Goal: Information Seeking & Learning: Find specific fact

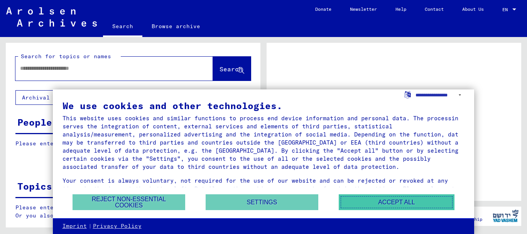
click at [412, 203] on button "Accept all" at bounding box center [396, 202] width 116 height 16
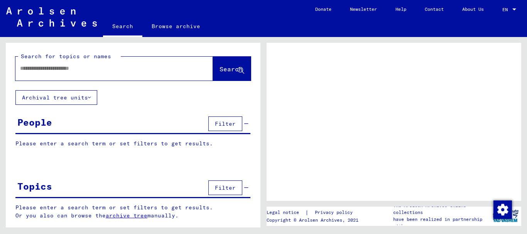
click at [76, 66] on input "text" at bounding box center [107, 68] width 174 height 8
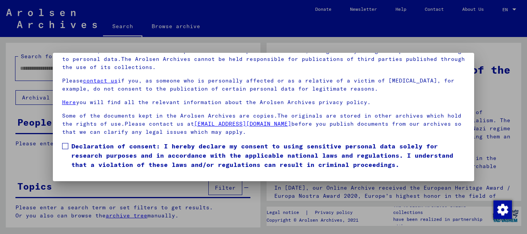
scroll to position [32, 0]
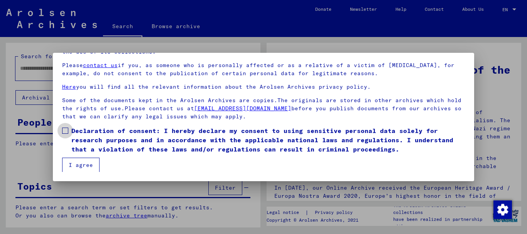
click at [64, 132] on span at bounding box center [65, 131] width 6 height 6
click at [86, 162] on button "I agree" at bounding box center [80, 165] width 37 height 15
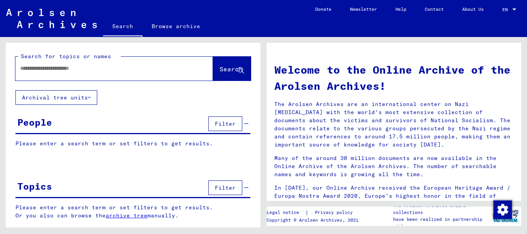
click at [61, 74] on div at bounding box center [102, 68] width 174 height 17
click at [59, 69] on input "text" at bounding box center [105, 68] width 170 height 8
type input "**********"
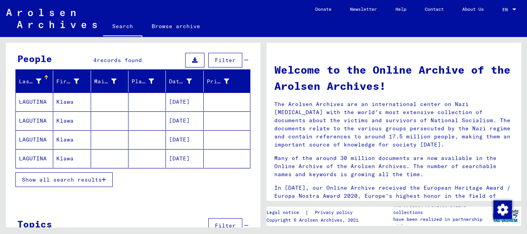
scroll to position [66, 0]
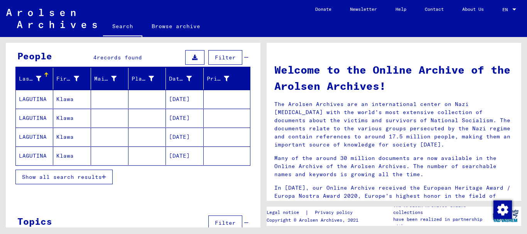
click at [181, 99] on mat-cell "[DATE]" at bounding box center [184, 99] width 37 height 19
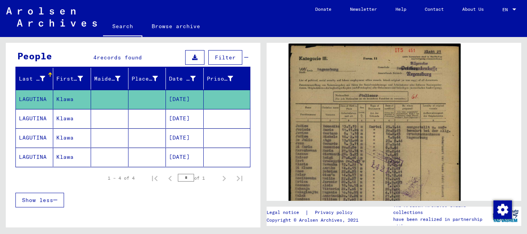
scroll to position [155, 0]
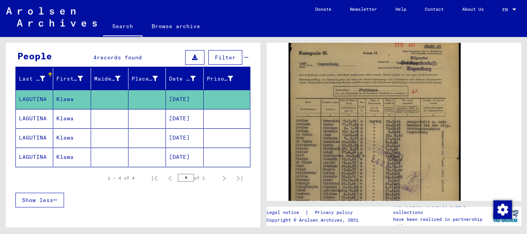
click at [182, 122] on mat-cell "[DATE]" at bounding box center [184, 118] width 37 height 19
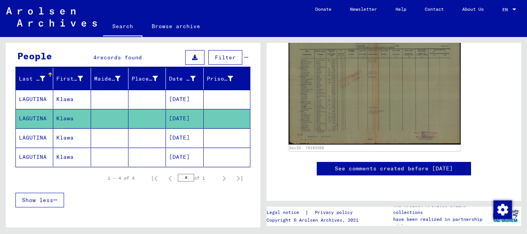
scroll to position [356, 0]
click at [184, 135] on mat-cell "[DATE]" at bounding box center [184, 137] width 37 height 19
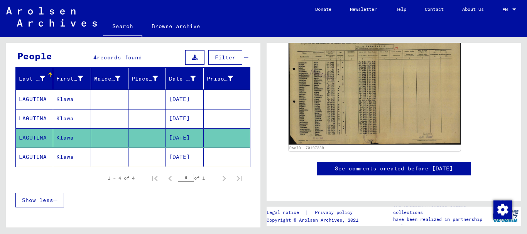
scroll to position [222, 0]
click at [180, 158] on mat-cell "[DATE]" at bounding box center [184, 157] width 37 height 19
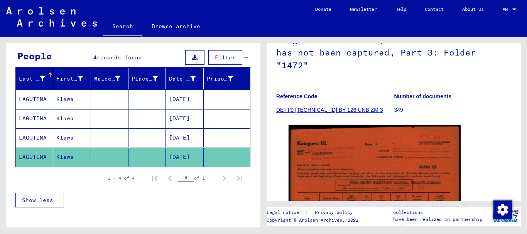
scroll to position [72, 0]
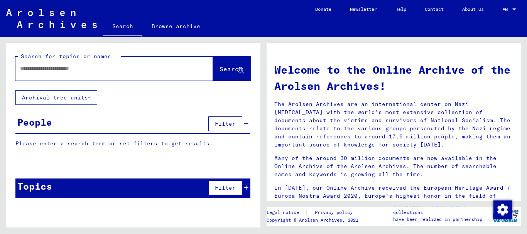
click at [103, 69] on input "text" at bounding box center [105, 68] width 170 height 8
type input "********"
click at [219, 62] on button "Search" at bounding box center [232, 69] width 38 height 24
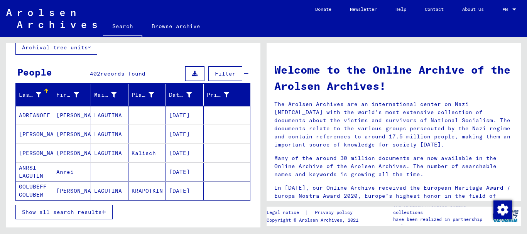
scroll to position [52, 0]
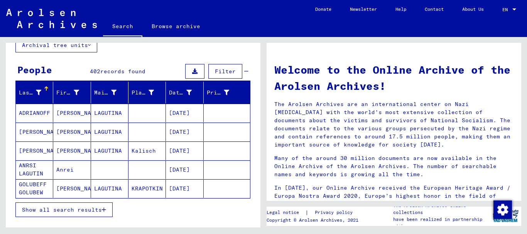
click at [45, 207] on span "Show all search results" at bounding box center [62, 209] width 80 height 7
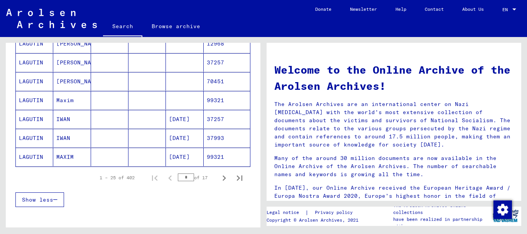
scroll to position [464, 0]
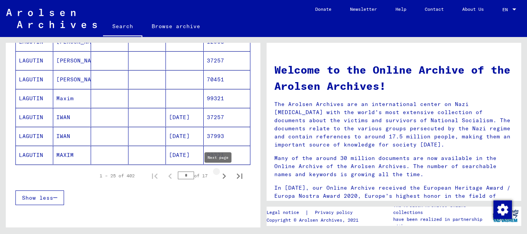
click at [220, 176] on icon "Next page" at bounding box center [224, 176] width 11 height 11
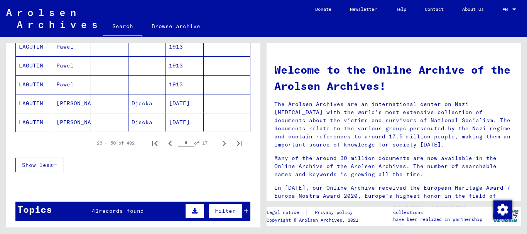
scroll to position [508, 0]
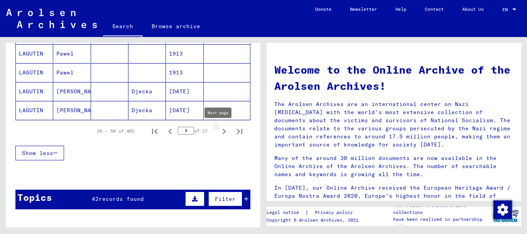
click at [219, 133] on icon "Next page" at bounding box center [224, 131] width 11 height 11
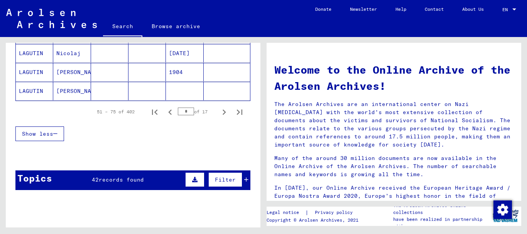
scroll to position [537, 0]
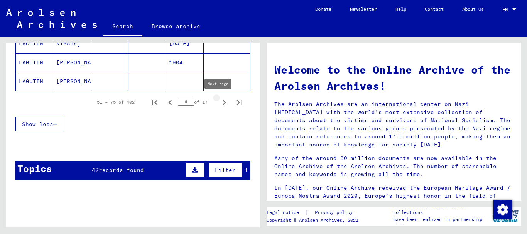
click at [219, 104] on icon "Next page" at bounding box center [224, 102] width 11 height 11
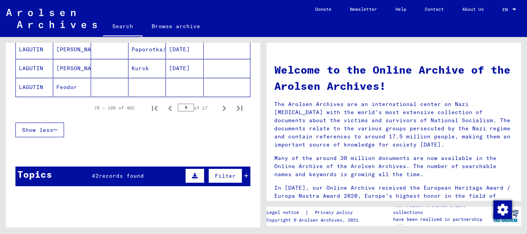
scroll to position [547, 0]
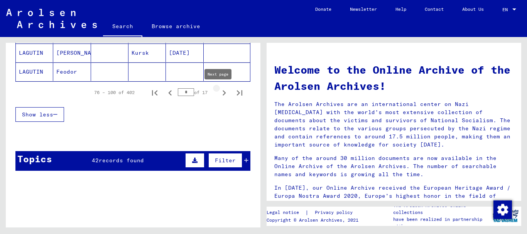
click at [219, 93] on icon "Next page" at bounding box center [224, 92] width 11 height 11
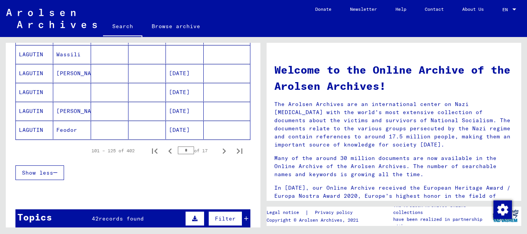
scroll to position [473, 0]
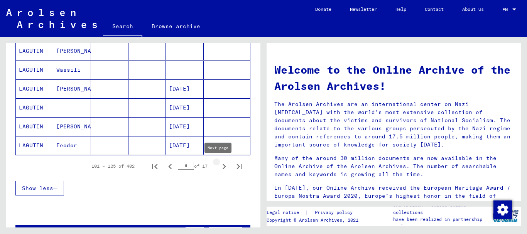
click at [219, 166] on icon "Next page" at bounding box center [224, 166] width 11 height 11
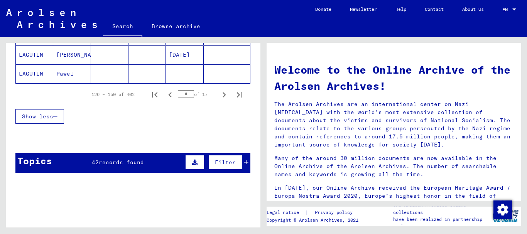
scroll to position [537, 0]
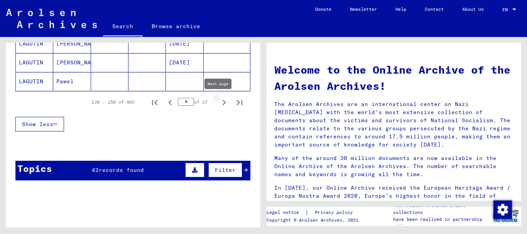
click at [219, 103] on icon "Next page" at bounding box center [224, 102] width 11 height 11
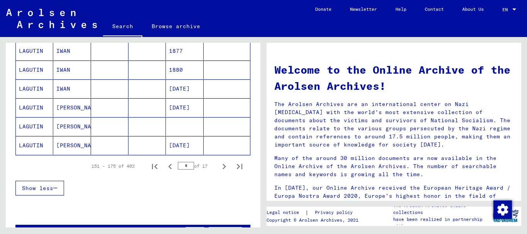
scroll to position [483, 0]
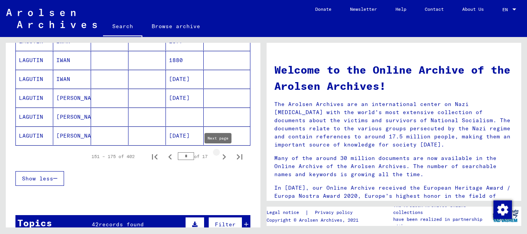
click at [219, 158] on icon "Next page" at bounding box center [224, 156] width 11 height 11
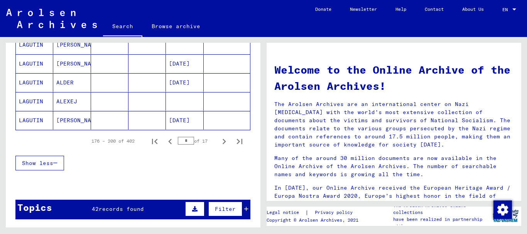
scroll to position [503, 0]
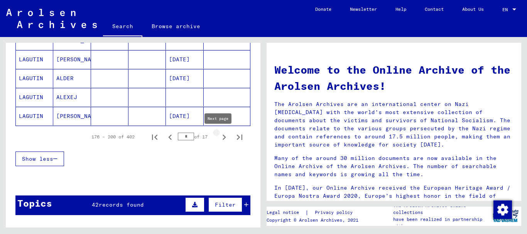
click at [219, 138] on icon "Next page" at bounding box center [224, 137] width 11 height 11
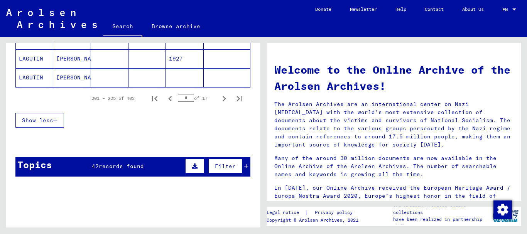
scroll to position [543, 0]
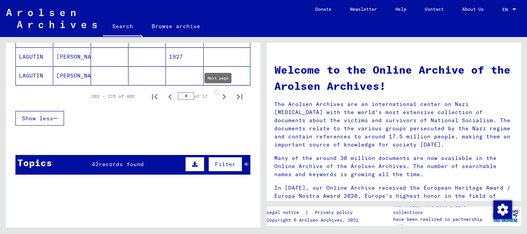
click at [219, 98] on icon "Next page" at bounding box center [224, 96] width 11 height 11
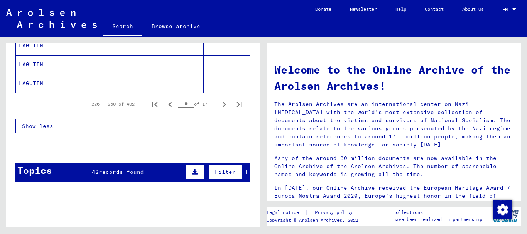
scroll to position [522, 0]
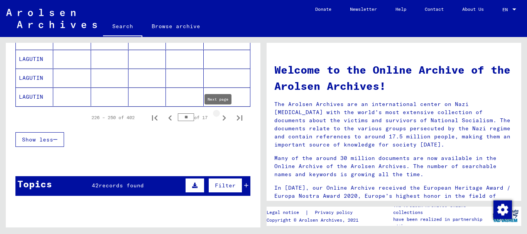
click at [219, 118] on icon "Next page" at bounding box center [224, 118] width 11 height 11
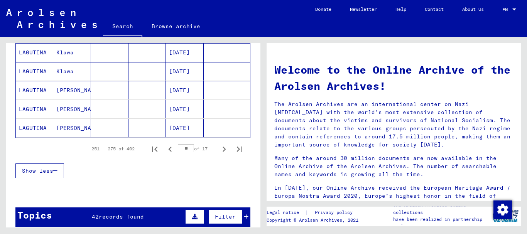
scroll to position [493, 0]
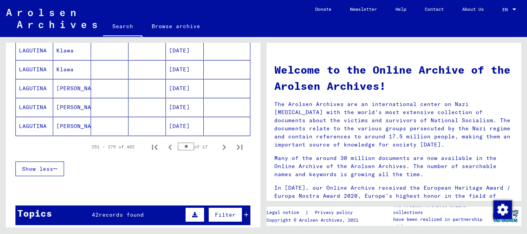
click at [69, 69] on mat-cell "Klawa" at bounding box center [71, 69] width 37 height 19
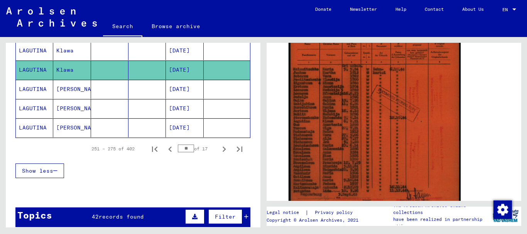
scroll to position [238, 0]
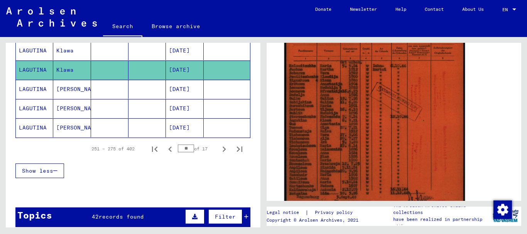
click at [325, 119] on img at bounding box center [374, 90] width 180 height 257
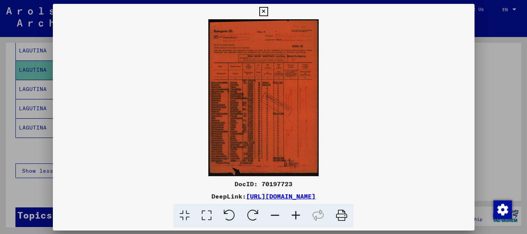
scroll to position [237, 0]
click at [299, 212] on icon at bounding box center [295, 216] width 21 height 24
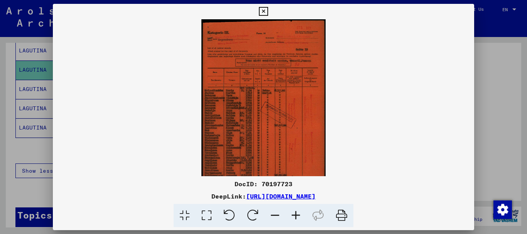
click at [299, 212] on icon at bounding box center [295, 216] width 21 height 24
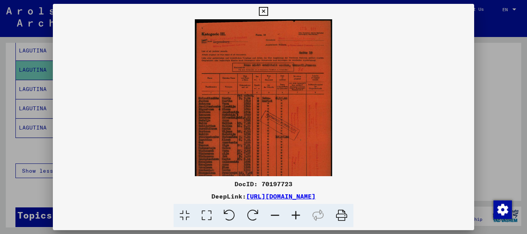
click at [299, 212] on icon at bounding box center [295, 216] width 21 height 24
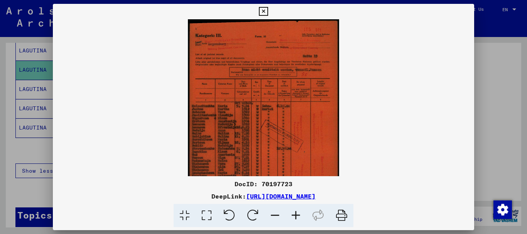
click at [299, 212] on icon at bounding box center [295, 216] width 21 height 24
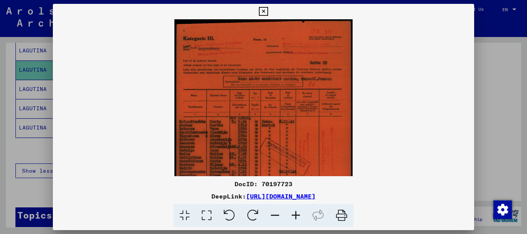
click at [299, 212] on icon at bounding box center [295, 216] width 21 height 24
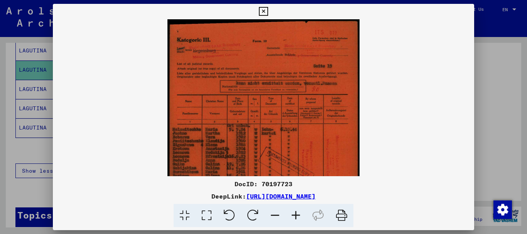
click at [299, 212] on icon at bounding box center [295, 216] width 21 height 24
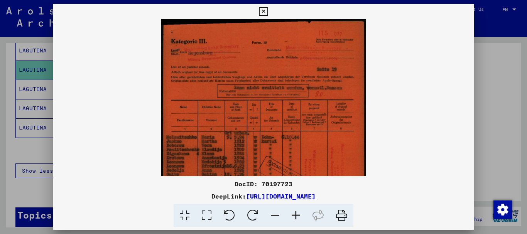
click at [299, 212] on icon at bounding box center [295, 216] width 21 height 24
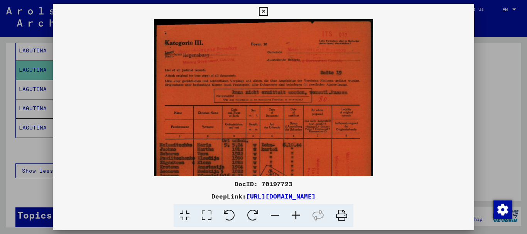
click at [299, 212] on icon at bounding box center [295, 216] width 21 height 24
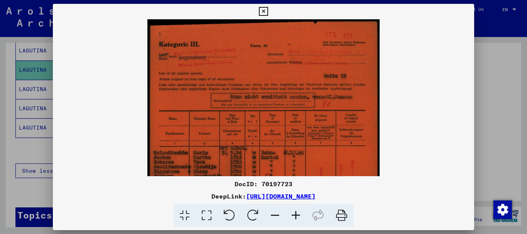
click at [299, 212] on icon at bounding box center [295, 216] width 21 height 24
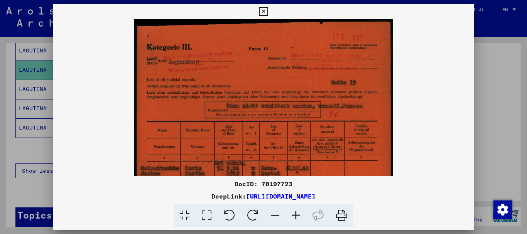
click at [299, 212] on icon at bounding box center [295, 216] width 21 height 24
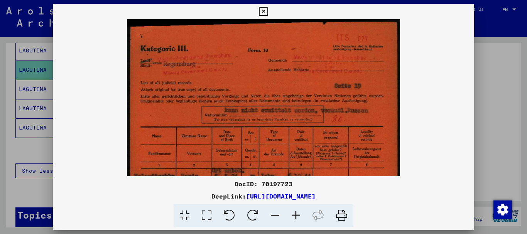
click at [299, 212] on icon at bounding box center [295, 216] width 21 height 24
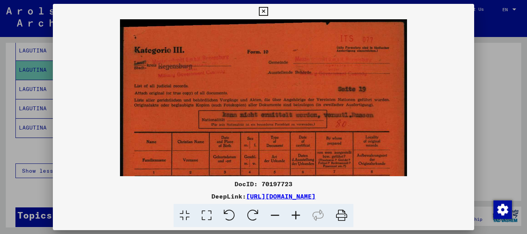
click at [299, 212] on icon at bounding box center [295, 216] width 21 height 24
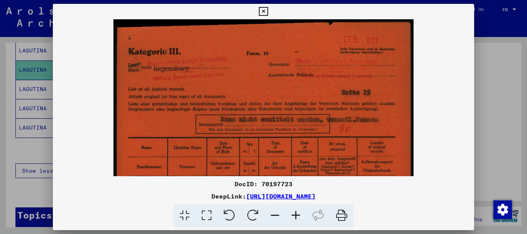
click at [299, 212] on icon at bounding box center [295, 216] width 21 height 24
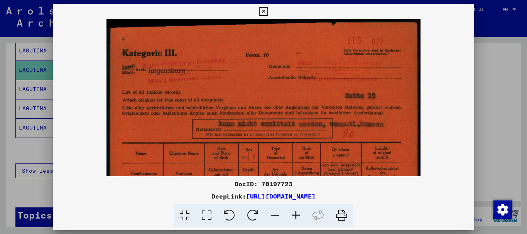
click at [299, 212] on icon at bounding box center [295, 216] width 21 height 24
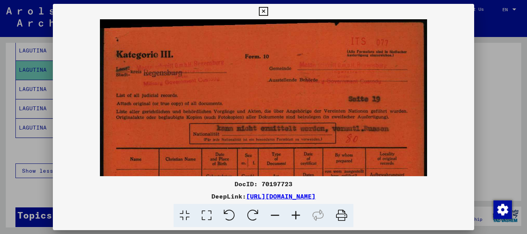
click at [299, 212] on icon at bounding box center [295, 216] width 21 height 24
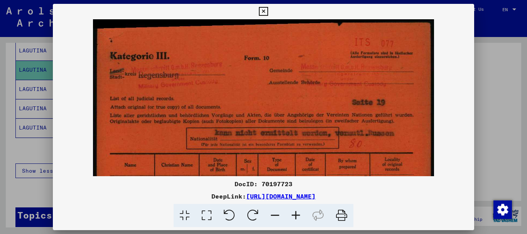
click at [299, 212] on icon at bounding box center [295, 216] width 21 height 24
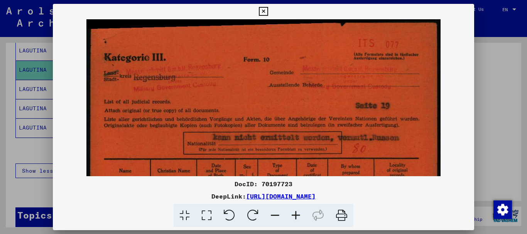
click at [299, 212] on icon at bounding box center [295, 216] width 21 height 24
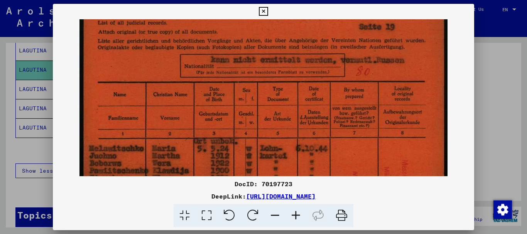
scroll to position [87, 0]
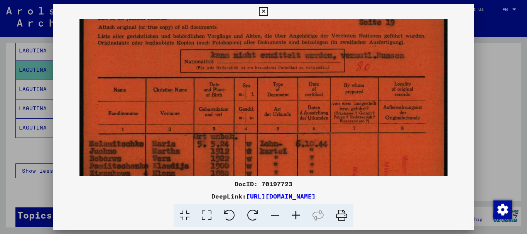
drag, startPoint x: 251, startPoint y: 162, endPoint x: 246, endPoint y: 75, distance: 86.9
click at [246, 75] on img at bounding box center [263, 194] width 368 height 523
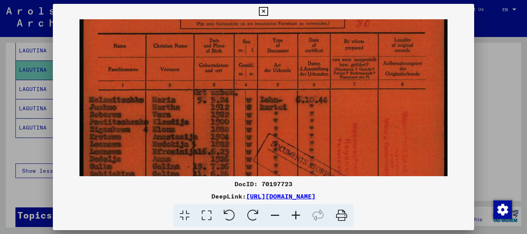
scroll to position [133, 0]
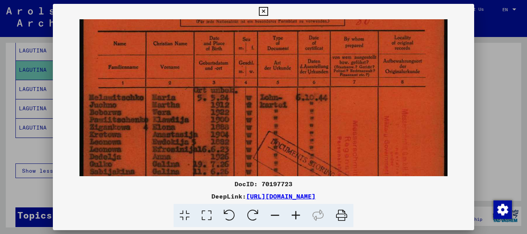
drag, startPoint x: 269, startPoint y: 134, endPoint x: 306, endPoint y: 87, distance: 58.8
click at [306, 87] on img at bounding box center [263, 147] width 368 height 523
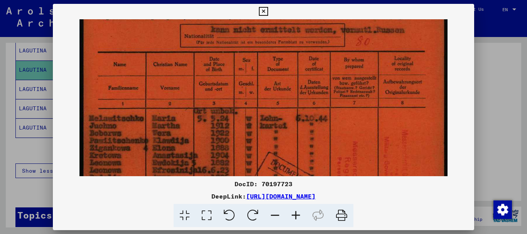
scroll to position [111, 0]
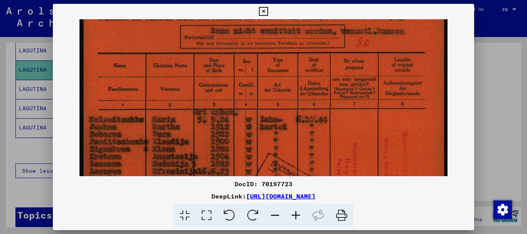
drag, startPoint x: 278, startPoint y: 131, endPoint x: 294, endPoint y: 153, distance: 27.3
click at [294, 153] on img at bounding box center [263, 169] width 368 height 523
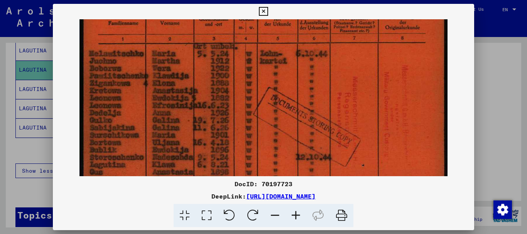
drag, startPoint x: 236, startPoint y: 149, endPoint x: 246, endPoint y: 75, distance: 75.1
click at [246, 75] on img at bounding box center [263, 103] width 368 height 523
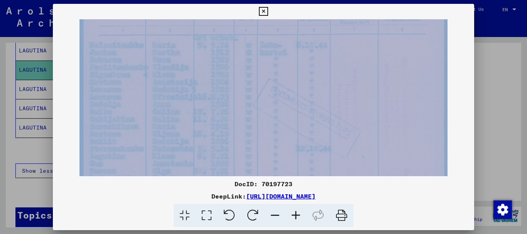
drag, startPoint x: 236, startPoint y: 178, endPoint x: 248, endPoint y: 119, distance: 60.5
click at [248, 119] on div "DocID: 70197723 DeepLink: [URL][DOMAIN_NAME]" at bounding box center [263, 116] width 421 height 224
click at [242, 123] on img at bounding box center [263, 95] width 368 height 523
click at [296, 158] on img at bounding box center [263, 95] width 368 height 523
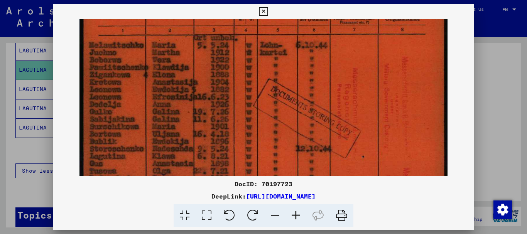
click at [453, 196] on div "DeepLink: [URL][DOMAIN_NAME]" at bounding box center [263, 196] width 421 height 9
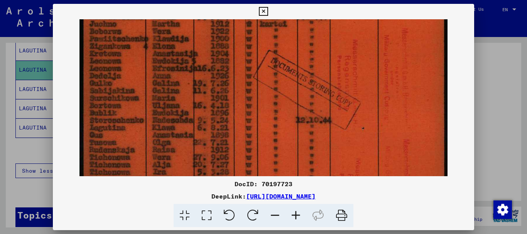
scroll to position [220, 0]
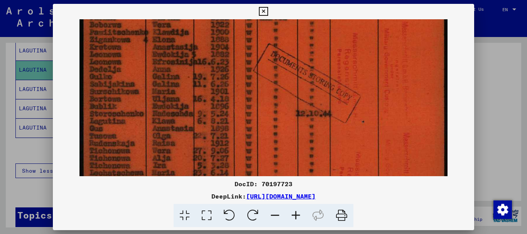
drag, startPoint x: 240, startPoint y: 138, endPoint x: 231, endPoint y: 103, distance: 36.2
click at [231, 103] on img at bounding box center [263, 60] width 368 height 523
click at [262, 11] on icon at bounding box center [263, 11] width 9 height 9
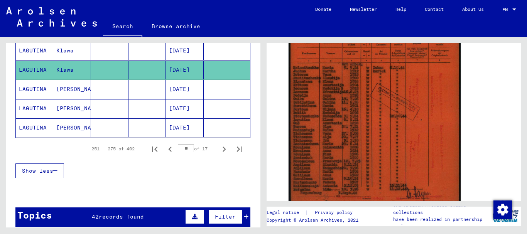
click at [174, 49] on mat-cell "[DATE]" at bounding box center [184, 50] width 37 height 19
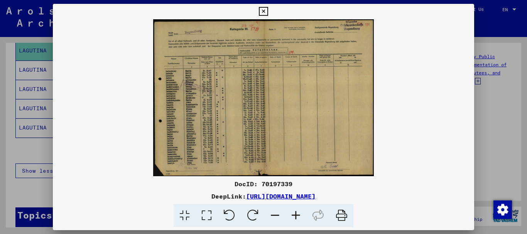
click at [294, 214] on icon at bounding box center [295, 216] width 21 height 24
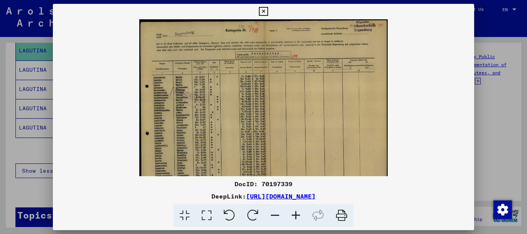
click at [294, 214] on icon at bounding box center [295, 216] width 21 height 24
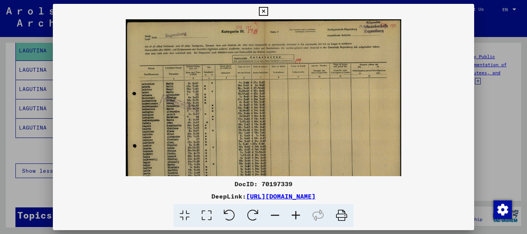
click at [294, 214] on icon at bounding box center [295, 216] width 21 height 24
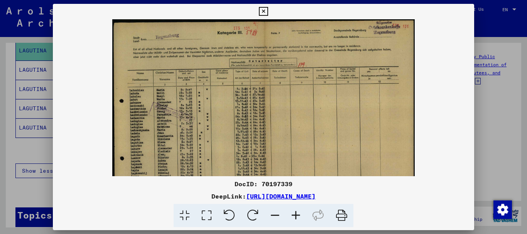
click at [294, 214] on icon at bounding box center [295, 216] width 21 height 24
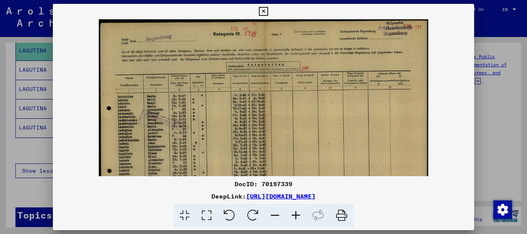
click at [294, 214] on icon at bounding box center [295, 216] width 21 height 24
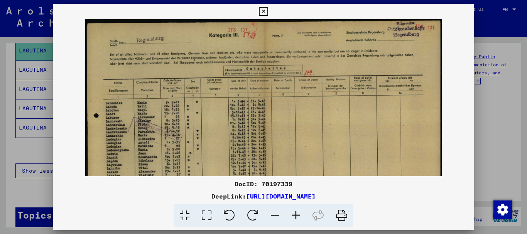
click at [294, 214] on icon at bounding box center [295, 216] width 21 height 24
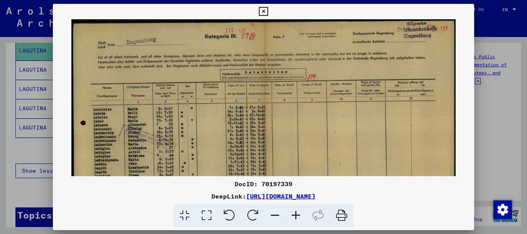
click at [294, 214] on icon at bounding box center [295, 216] width 21 height 24
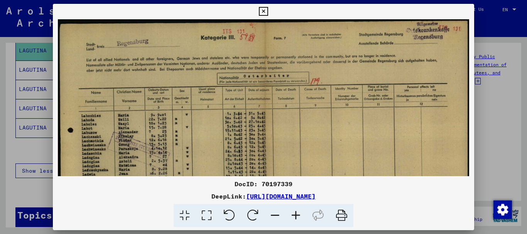
click at [294, 214] on icon at bounding box center [295, 216] width 21 height 24
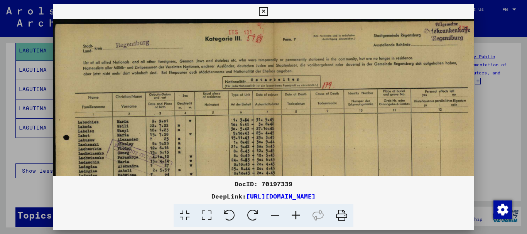
click at [294, 214] on icon at bounding box center [295, 216] width 21 height 24
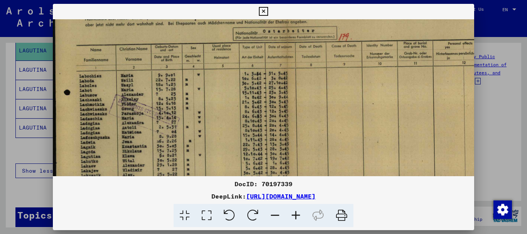
drag, startPoint x: 185, startPoint y: 142, endPoint x: 201, endPoint y: 82, distance: 61.8
click at [201, 82] on img at bounding box center [285, 132] width 465 height 330
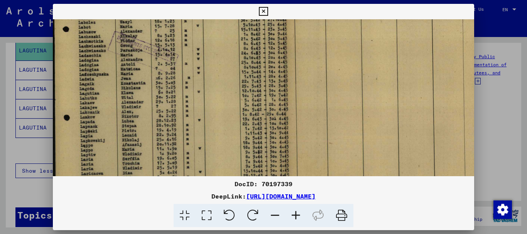
scroll to position [116, 1]
drag, startPoint x: 188, startPoint y: 143, endPoint x: 187, endPoint y: 87, distance: 55.9
click at [187, 87] on img at bounding box center [284, 69] width 465 height 330
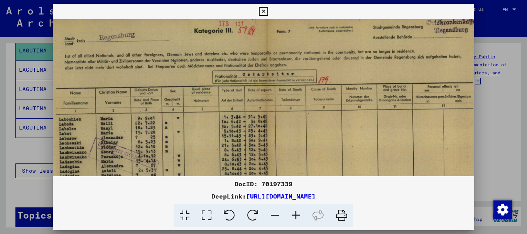
drag, startPoint x: 294, startPoint y: 69, endPoint x: 275, endPoint y: 174, distance: 107.4
click at [275, 174] on img at bounding box center [264, 175] width 465 height 330
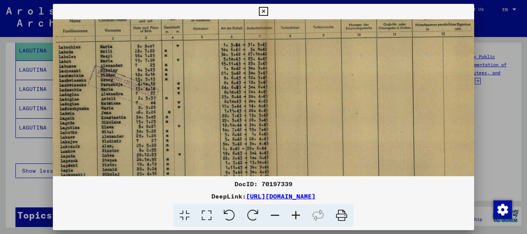
scroll to position [89, 20]
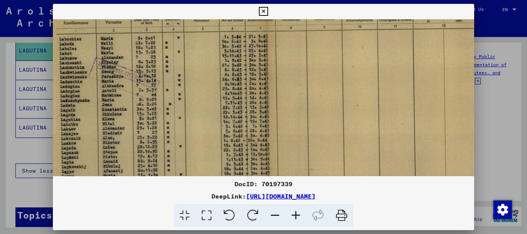
drag, startPoint x: 198, startPoint y: 154, endPoint x: 199, endPoint y: 75, distance: 79.4
click at [199, 75] on img at bounding box center [265, 95] width 465 height 330
click at [264, 10] on icon at bounding box center [263, 11] width 9 height 9
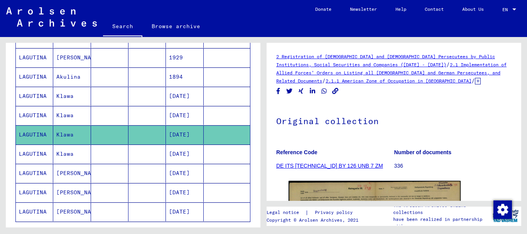
scroll to position [414, 0]
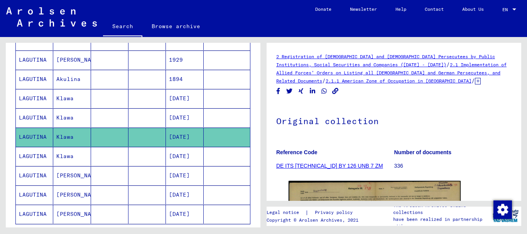
click at [177, 114] on mat-cell "[DATE]" at bounding box center [184, 117] width 37 height 19
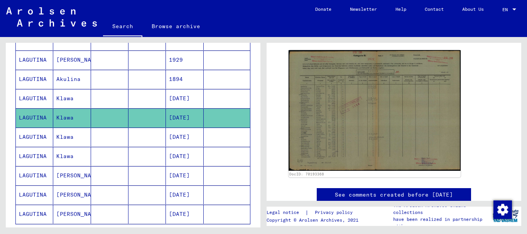
scroll to position [160, 0]
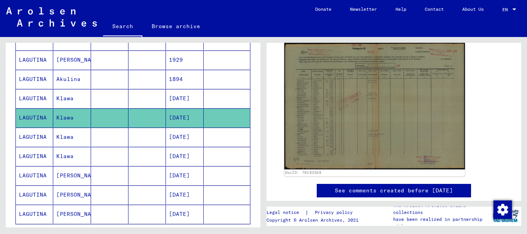
click at [363, 96] on img at bounding box center [374, 106] width 180 height 126
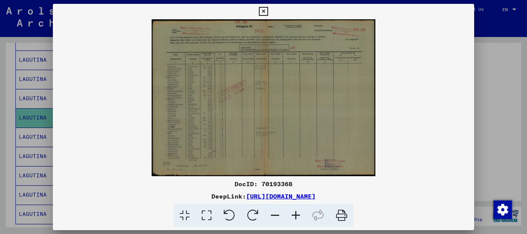
click at [297, 217] on icon at bounding box center [295, 216] width 21 height 24
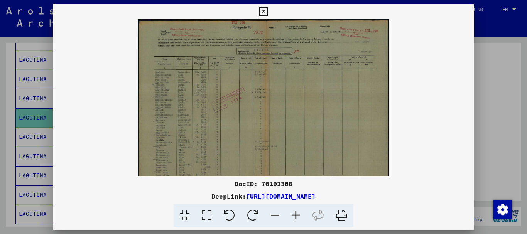
click at [297, 217] on icon at bounding box center [295, 216] width 21 height 24
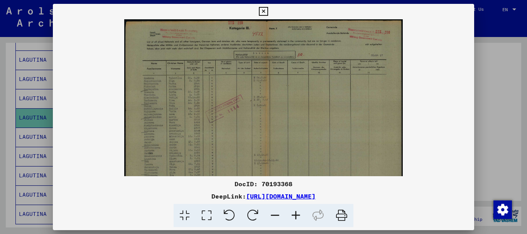
click at [297, 217] on icon at bounding box center [295, 216] width 21 height 24
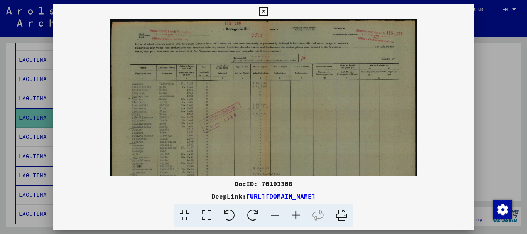
click at [297, 217] on icon at bounding box center [295, 216] width 21 height 24
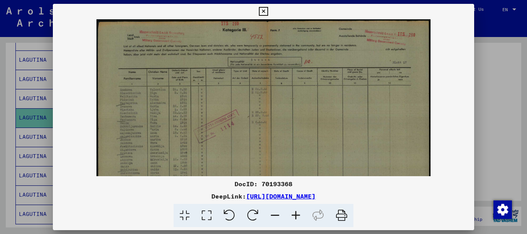
click at [297, 217] on icon at bounding box center [295, 216] width 21 height 24
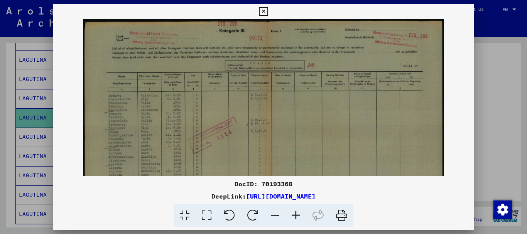
click at [297, 217] on icon at bounding box center [295, 216] width 21 height 24
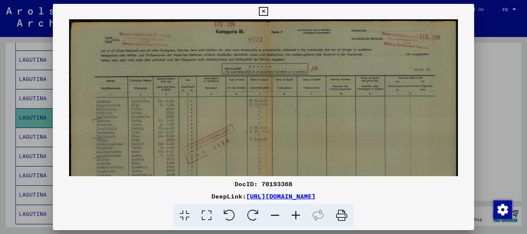
click at [297, 217] on icon at bounding box center [295, 216] width 21 height 24
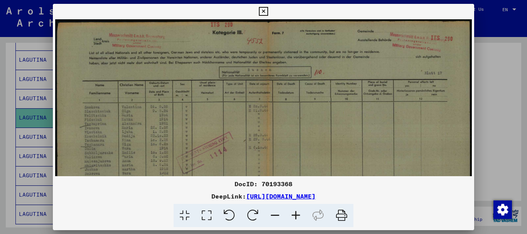
click at [297, 217] on icon at bounding box center [295, 216] width 21 height 24
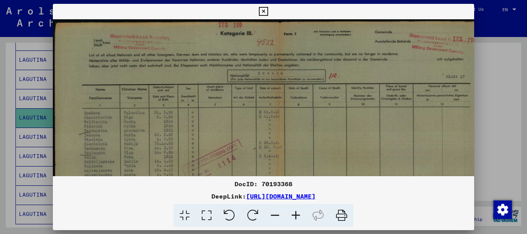
click at [297, 217] on icon at bounding box center [295, 216] width 21 height 24
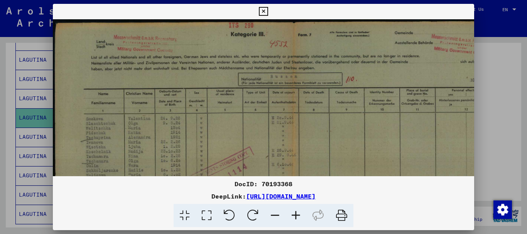
click at [297, 217] on icon at bounding box center [295, 216] width 21 height 24
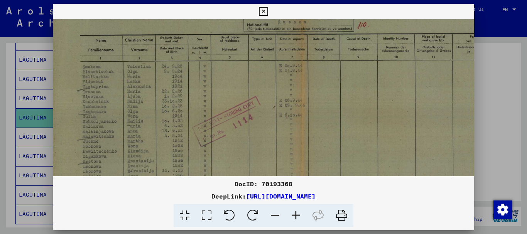
drag, startPoint x: 265, startPoint y: 118, endPoint x: 259, endPoint y: 55, distance: 63.5
click at [259, 55] on img at bounding box center [296, 136] width 498 height 350
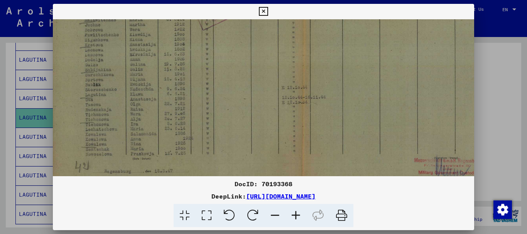
scroll to position [176, 3]
drag, startPoint x: 250, startPoint y: 148, endPoint x: 253, endPoint y: 35, distance: 112.6
click at [253, 35] on img at bounding box center [298, 19] width 498 height 350
click at [264, 12] on icon at bounding box center [263, 11] width 9 height 9
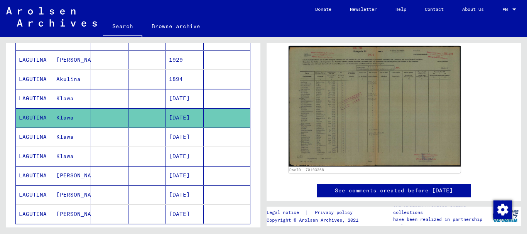
click at [171, 96] on mat-cell "[DATE]" at bounding box center [184, 98] width 37 height 19
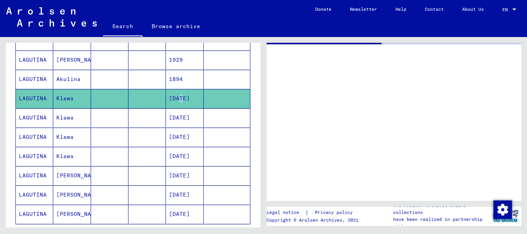
click at [171, 96] on mat-cell "[DATE]" at bounding box center [184, 98] width 37 height 19
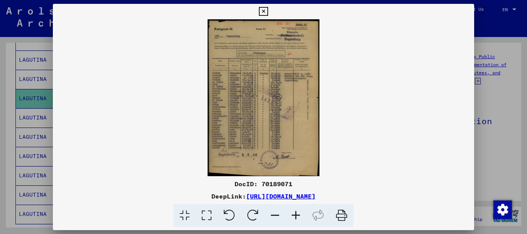
click at [294, 214] on icon at bounding box center [295, 216] width 21 height 24
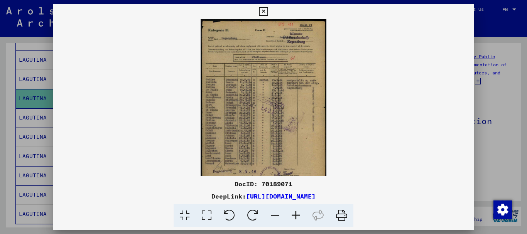
click at [294, 214] on icon at bounding box center [295, 216] width 21 height 24
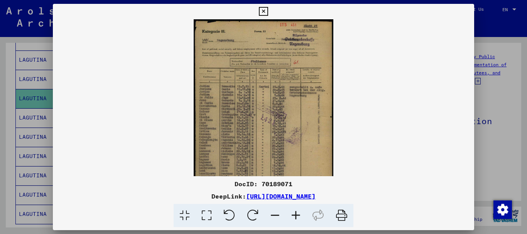
click at [294, 214] on icon at bounding box center [295, 216] width 21 height 24
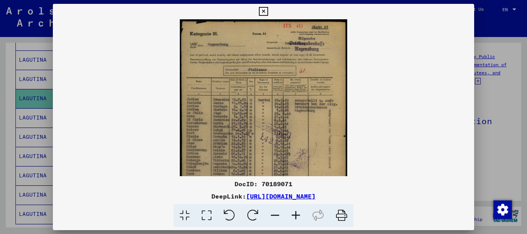
click at [294, 214] on icon at bounding box center [295, 216] width 21 height 24
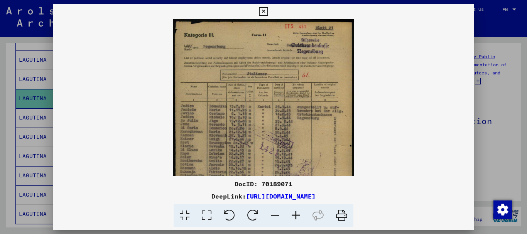
click at [294, 214] on icon at bounding box center [295, 216] width 21 height 24
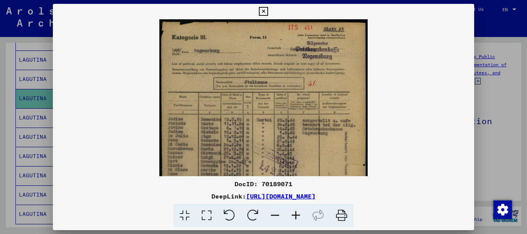
click at [294, 214] on icon at bounding box center [295, 216] width 21 height 24
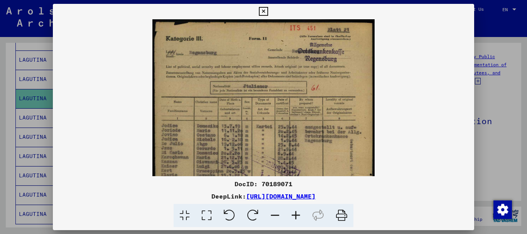
click at [294, 214] on icon at bounding box center [295, 216] width 21 height 24
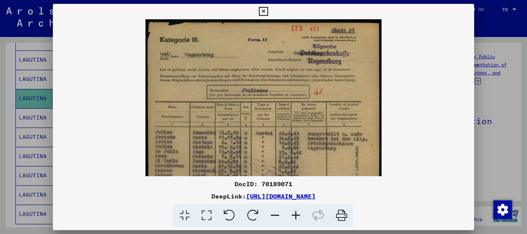
click at [294, 214] on icon at bounding box center [295, 216] width 21 height 24
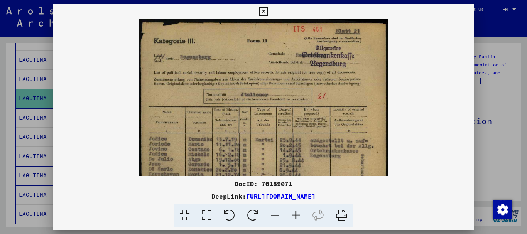
click at [294, 214] on icon at bounding box center [295, 216] width 21 height 24
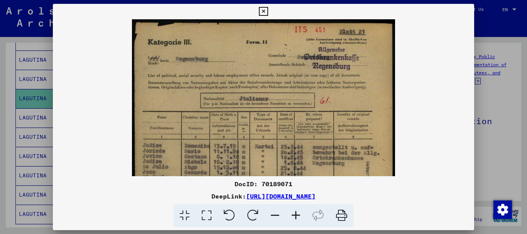
click at [294, 214] on icon at bounding box center [295, 216] width 21 height 24
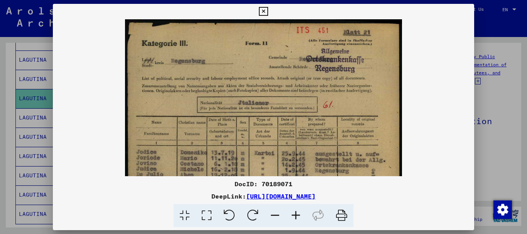
click at [294, 214] on icon at bounding box center [295, 216] width 21 height 24
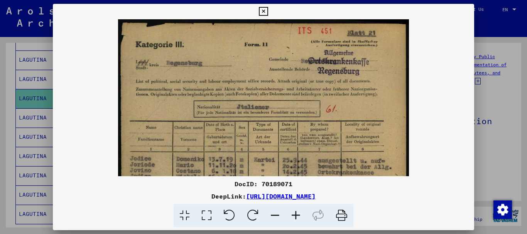
click at [294, 214] on icon at bounding box center [295, 216] width 21 height 24
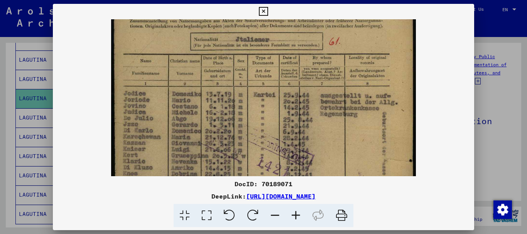
drag, startPoint x: 233, startPoint y: 138, endPoint x: 225, endPoint y: 66, distance: 72.6
click at [225, 66] on img at bounding box center [263, 161] width 305 height 427
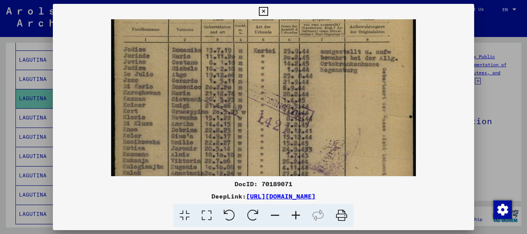
scroll to position [117, 0]
drag, startPoint x: 250, startPoint y: 139, endPoint x: 244, endPoint y: 94, distance: 45.1
click at [244, 94] on img at bounding box center [263, 115] width 305 height 427
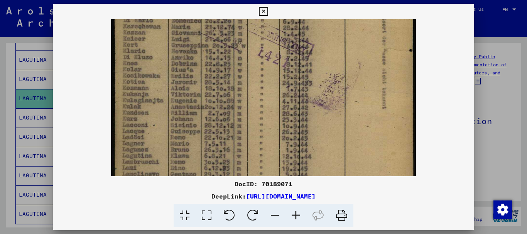
scroll to position [184, 0]
drag, startPoint x: 226, startPoint y: 152, endPoint x: 226, endPoint y: 84, distance: 67.5
click at [226, 84] on img at bounding box center [263, 48] width 305 height 427
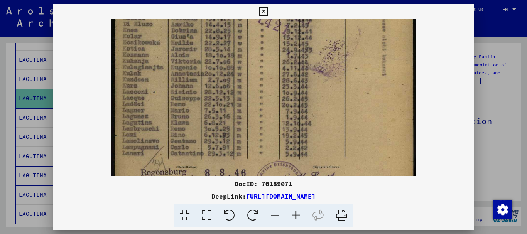
scroll to position [214, 0]
drag, startPoint x: 197, startPoint y: 140, endPoint x: 200, endPoint y: 109, distance: 30.3
click at [200, 109] on img at bounding box center [263, 18] width 305 height 427
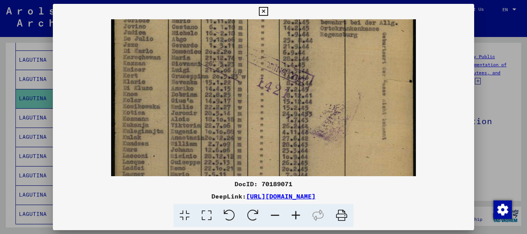
drag, startPoint x: 286, startPoint y: 100, endPoint x: 281, endPoint y: 164, distance: 64.6
click at [281, 164] on img at bounding box center [263, 81] width 305 height 427
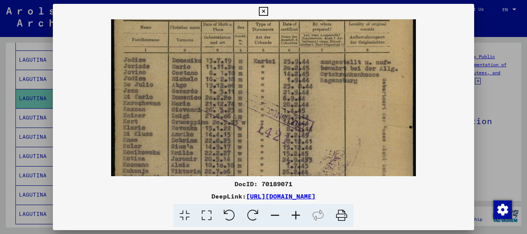
scroll to position [77, 0]
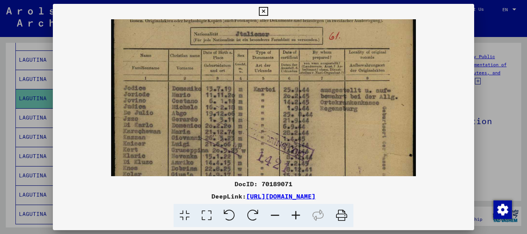
drag, startPoint x: 287, startPoint y: 49, endPoint x: 279, endPoint y: 121, distance: 73.3
click at [279, 121] on img at bounding box center [263, 155] width 305 height 427
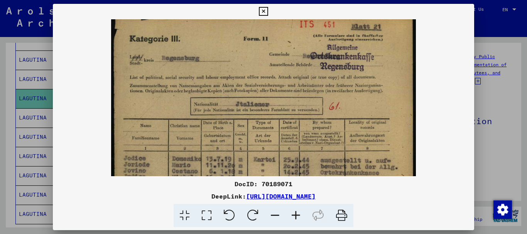
scroll to position [0, 0]
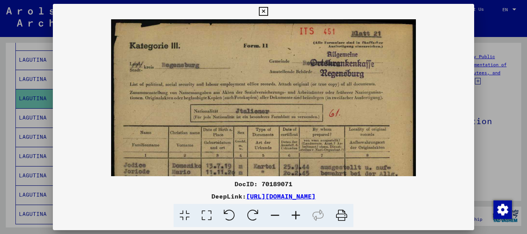
drag, startPoint x: 268, startPoint y: 56, endPoint x: 272, endPoint y: 138, distance: 81.8
click at [272, 138] on img at bounding box center [263, 232] width 305 height 427
click at [264, 12] on icon at bounding box center [263, 11] width 9 height 9
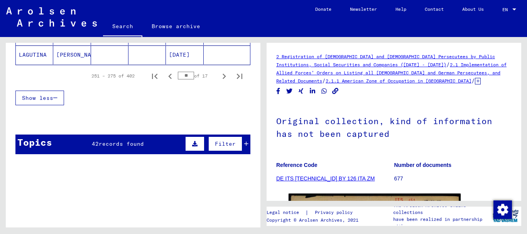
scroll to position [587, 0]
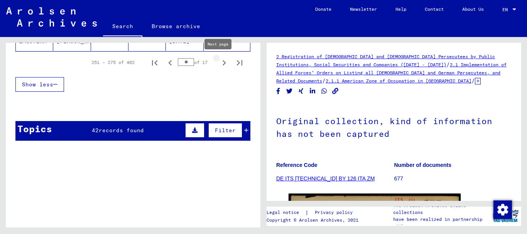
click at [222, 65] on icon "Next page" at bounding box center [223, 62] width 3 height 5
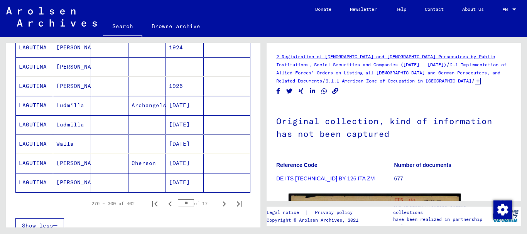
scroll to position [449, 0]
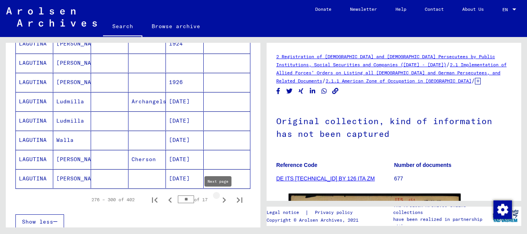
click at [219, 201] on icon "Next page" at bounding box center [224, 200] width 11 height 11
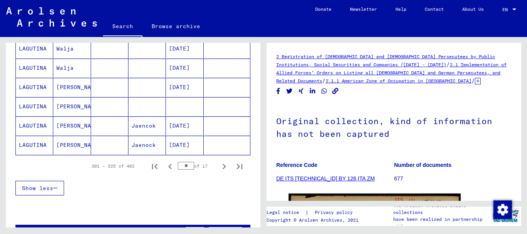
scroll to position [498, 0]
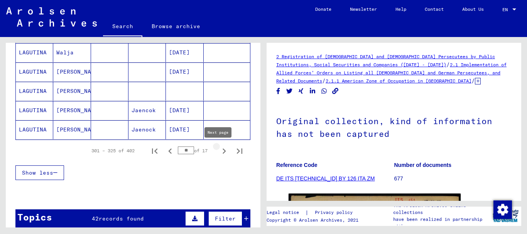
click at [221, 150] on icon "Next page" at bounding box center [224, 151] width 11 height 11
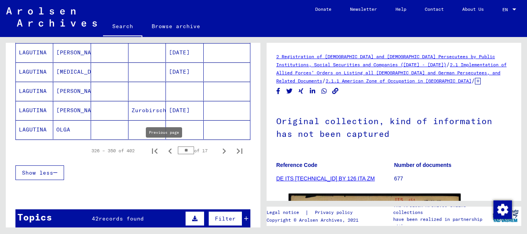
click at [166, 151] on icon "Previous page" at bounding box center [170, 151] width 11 height 11
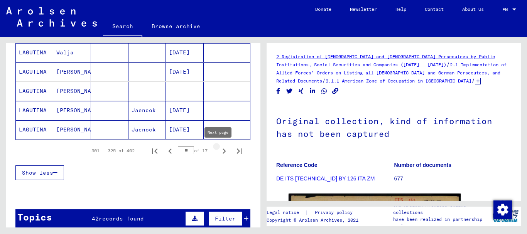
click at [219, 151] on icon "Next page" at bounding box center [224, 151] width 11 height 11
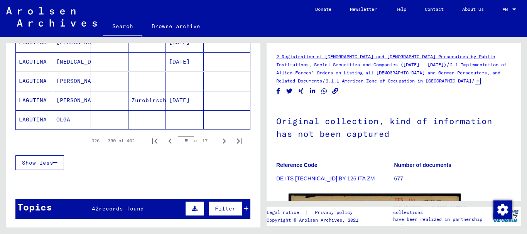
scroll to position [506, 0]
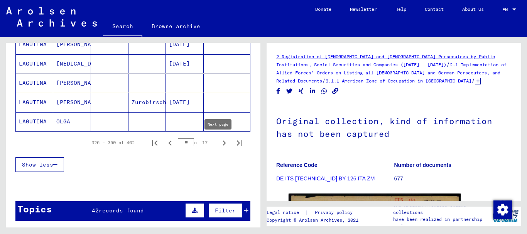
click at [222, 142] on icon "Next page" at bounding box center [223, 142] width 3 height 5
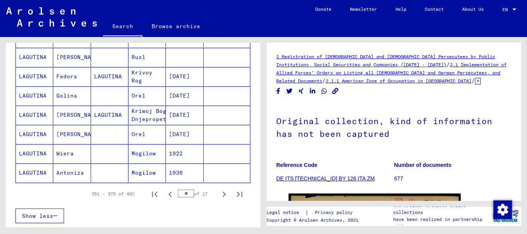
scroll to position [471, 0]
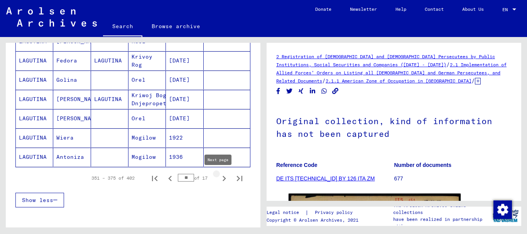
click at [219, 179] on icon "Next page" at bounding box center [224, 178] width 11 height 11
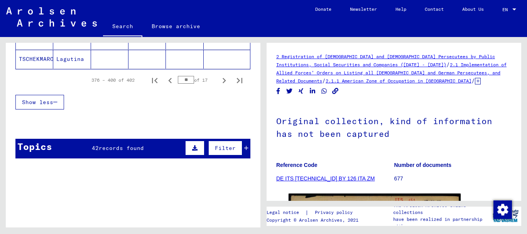
scroll to position [567, 0]
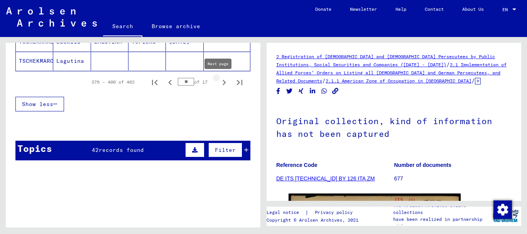
click at [219, 82] on icon "Next page" at bounding box center [224, 82] width 11 height 11
type input "**"
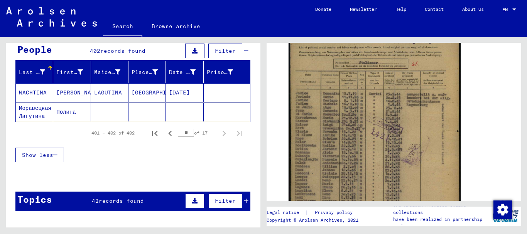
scroll to position [181, 0]
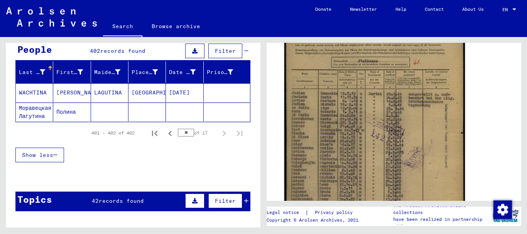
click at [381, 141] on img at bounding box center [374, 133] width 180 height 253
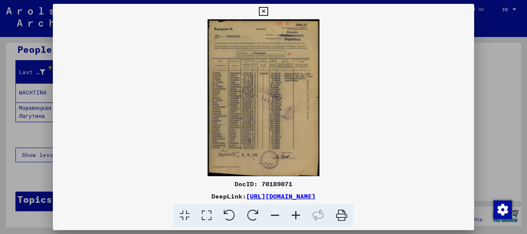
click at [293, 220] on icon at bounding box center [295, 216] width 21 height 24
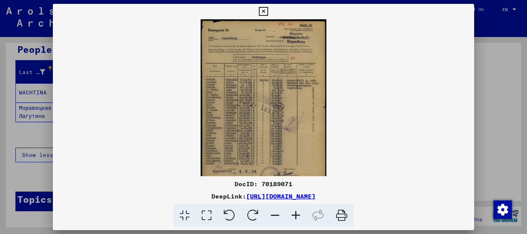
click at [293, 220] on icon at bounding box center [295, 216] width 21 height 24
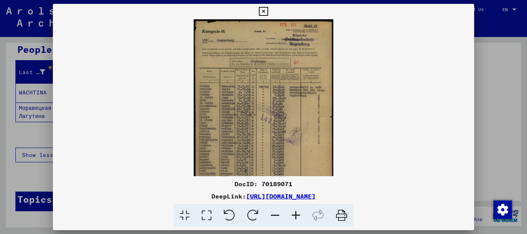
click at [293, 220] on icon at bounding box center [295, 216] width 21 height 24
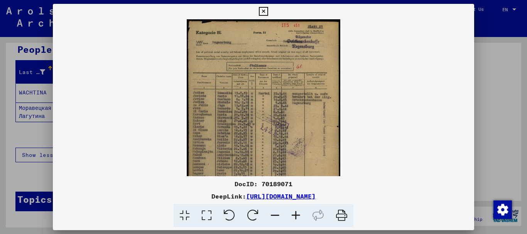
click at [293, 220] on icon at bounding box center [295, 216] width 21 height 24
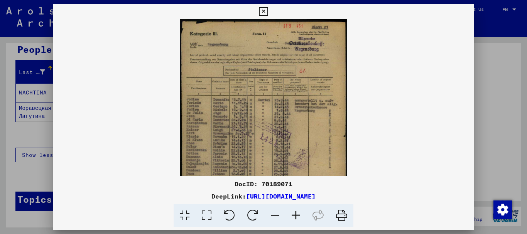
click at [293, 220] on icon at bounding box center [295, 216] width 21 height 24
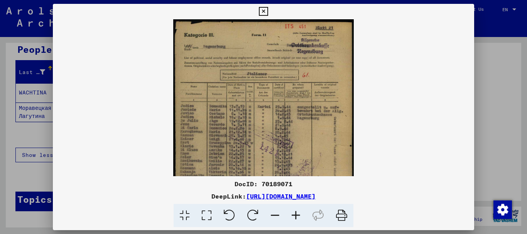
click at [293, 220] on icon at bounding box center [295, 216] width 21 height 24
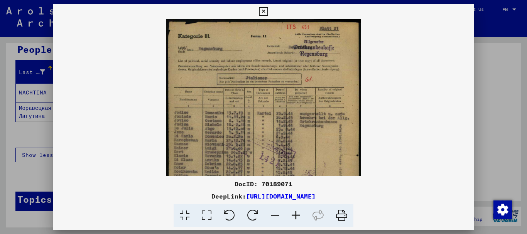
click at [293, 220] on icon at bounding box center [295, 216] width 21 height 24
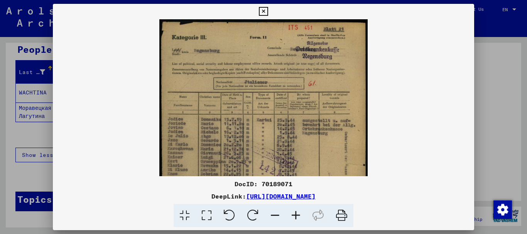
click at [293, 220] on icon at bounding box center [295, 216] width 21 height 24
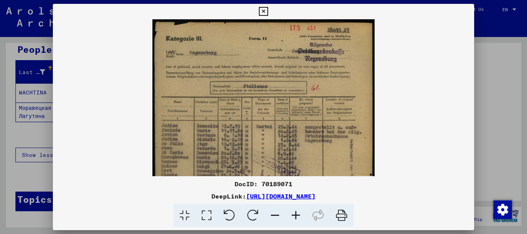
click at [293, 220] on icon at bounding box center [295, 216] width 21 height 24
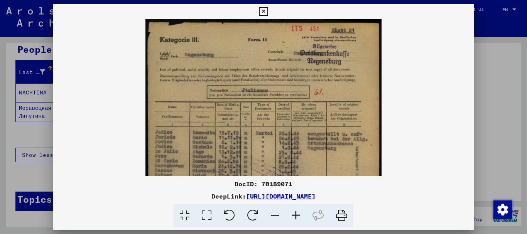
click at [293, 220] on icon at bounding box center [295, 216] width 21 height 24
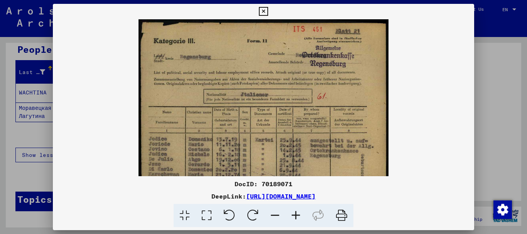
click at [293, 220] on icon at bounding box center [295, 216] width 21 height 24
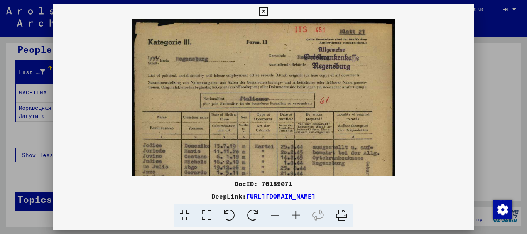
click at [293, 220] on icon at bounding box center [295, 216] width 21 height 24
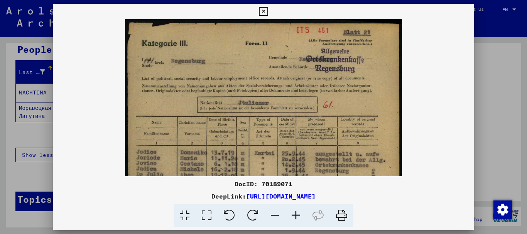
click at [293, 220] on icon at bounding box center [295, 216] width 21 height 24
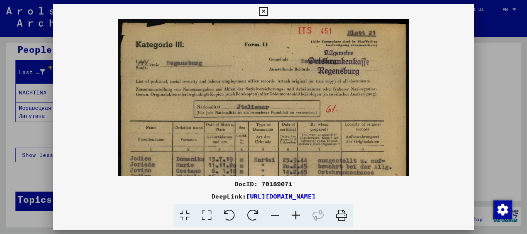
click at [293, 220] on icon at bounding box center [295, 216] width 21 height 24
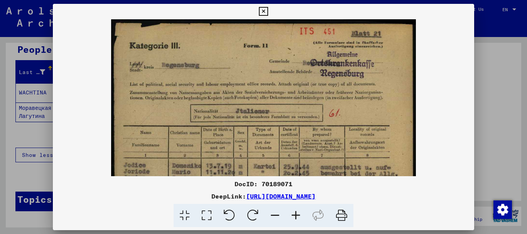
click at [293, 220] on icon at bounding box center [295, 216] width 21 height 24
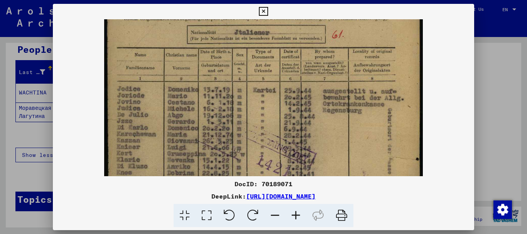
scroll to position [91, 0]
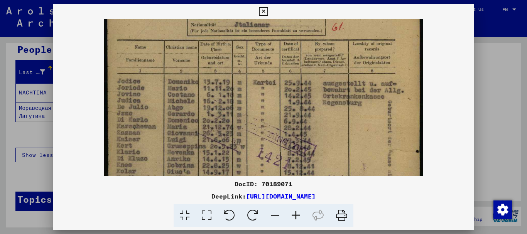
drag, startPoint x: 292, startPoint y: 118, endPoint x: 298, endPoint y: 27, distance: 90.8
click at [298, 27] on img at bounding box center [263, 152] width 318 height 446
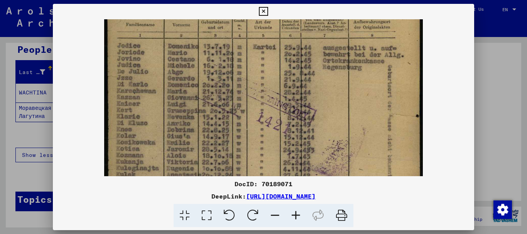
scroll to position [133, 0]
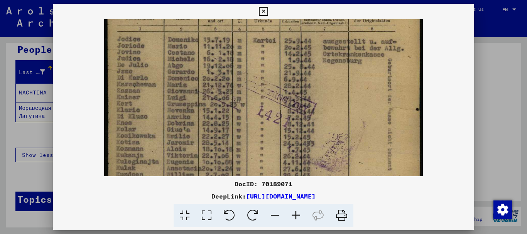
drag, startPoint x: 324, startPoint y: 115, endPoint x: 320, endPoint y: 73, distance: 42.6
click at [320, 73] on img at bounding box center [263, 110] width 318 height 446
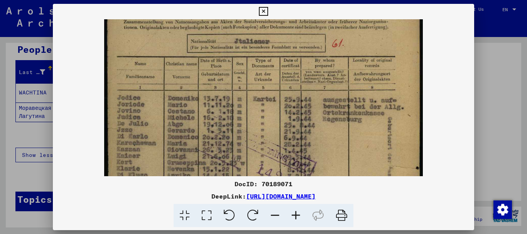
drag, startPoint x: 317, startPoint y: 67, endPoint x: 321, endPoint y: 127, distance: 60.3
click at [321, 126] on img at bounding box center [263, 168] width 318 height 446
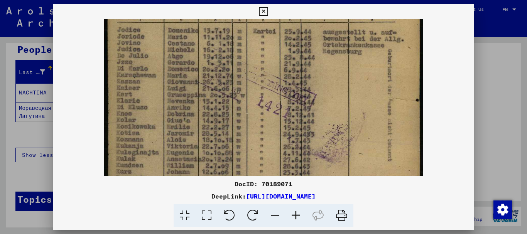
scroll to position [147, 0]
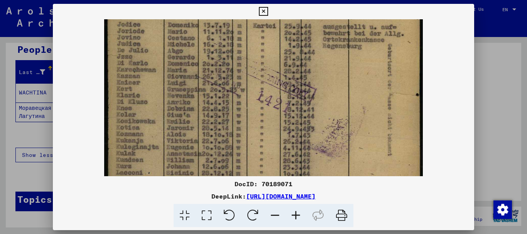
drag, startPoint x: 318, startPoint y: 165, endPoint x: 316, endPoint y: 92, distance: 72.9
click at [316, 92] on img at bounding box center [263, 95] width 318 height 446
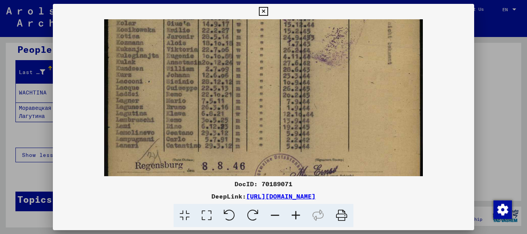
drag, startPoint x: 238, startPoint y: 151, endPoint x: 279, endPoint y: 67, distance: 94.5
click at [280, 59] on img at bounding box center [263, 4] width 318 height 446
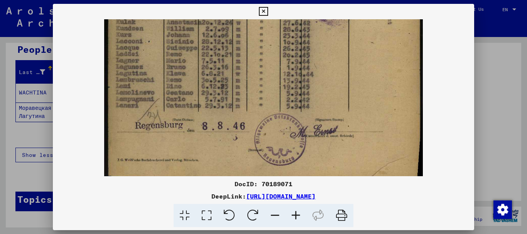
drag, startPoint x: 279, startPoint y: 83, endPoint x: 283, endPoint y: 42, distance: 41.1
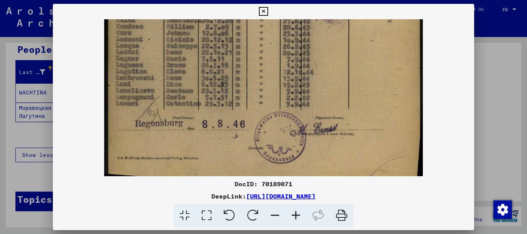
click at [260, 12] on icon at bounding box center [263, 11] width 9 height 9
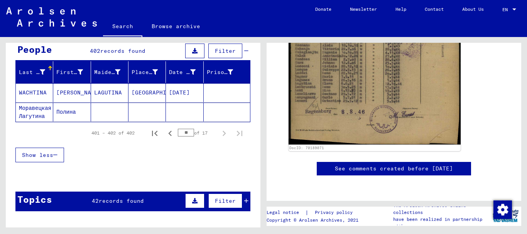
scroll to position [0, 0]
